Goal: Task Accomplishment & Management: Complete application form

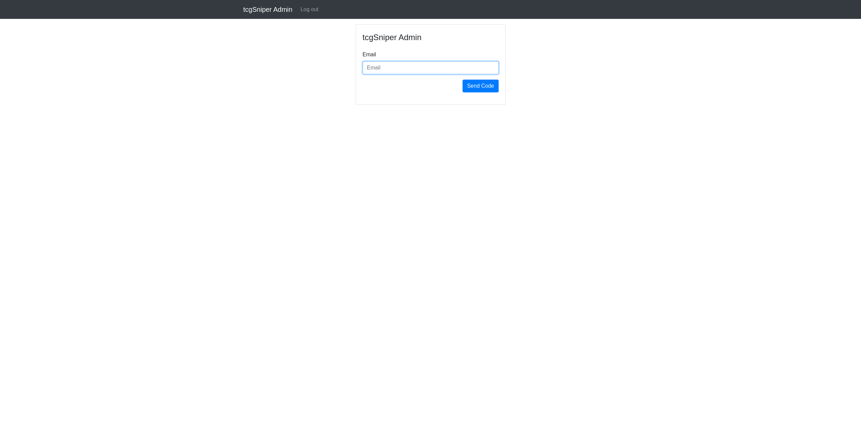
click at [424, 68] on input "email" at bounding box center [431, 67] width 136 height 13
type input "jhosein1997@gmail.com"
click at [463, 80] on button "Send Code" at bounding box center [481, 86] width 36 height 13
